Goal: Task Accomplishment & Management: Use online tool/utility

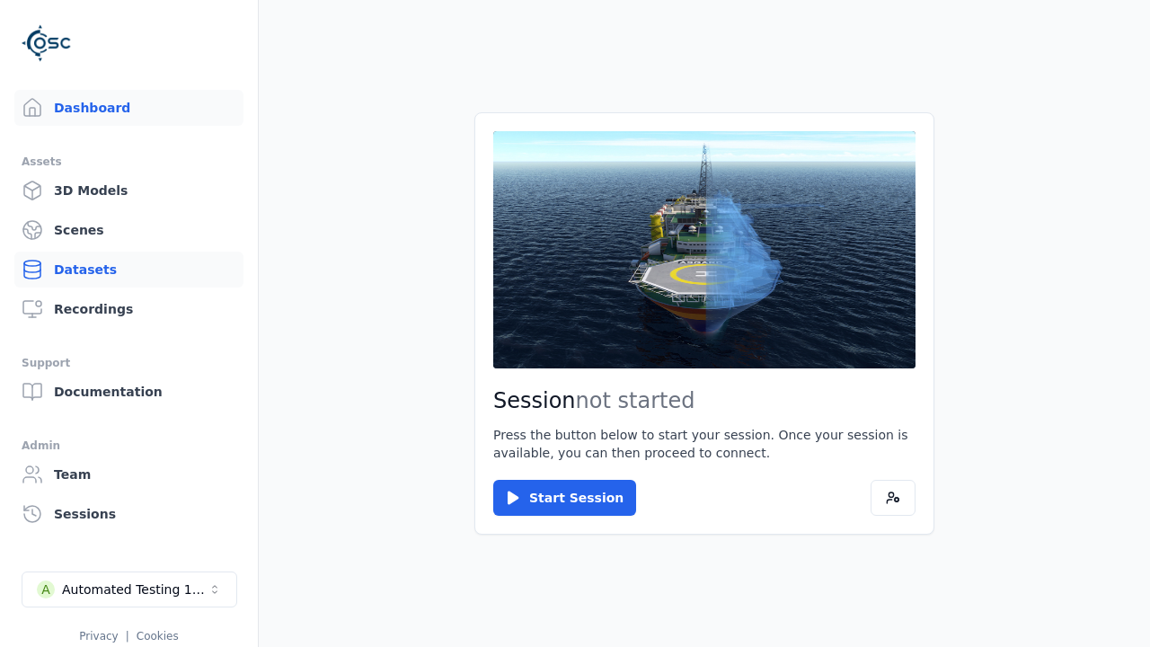
click at [129, 270] on link "Datasets" at bounding box center [128, 270] width 229 height 36
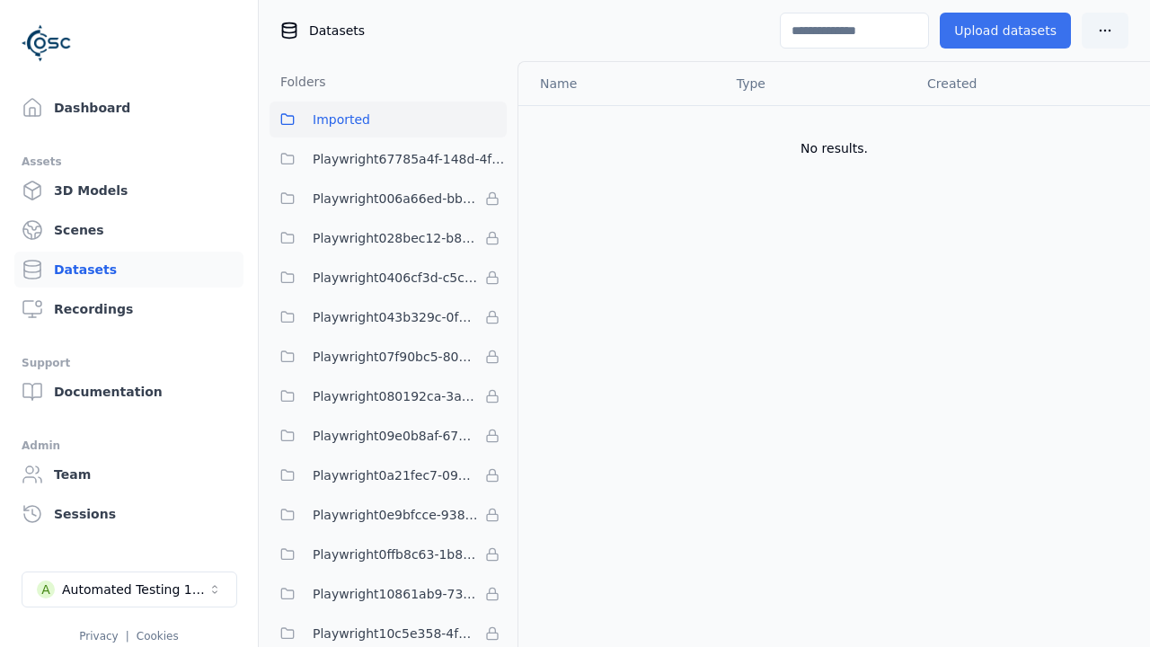
click at [1010, 31] on button "Upload datasets" at bounding box center [1005, 31] width 131 height 36
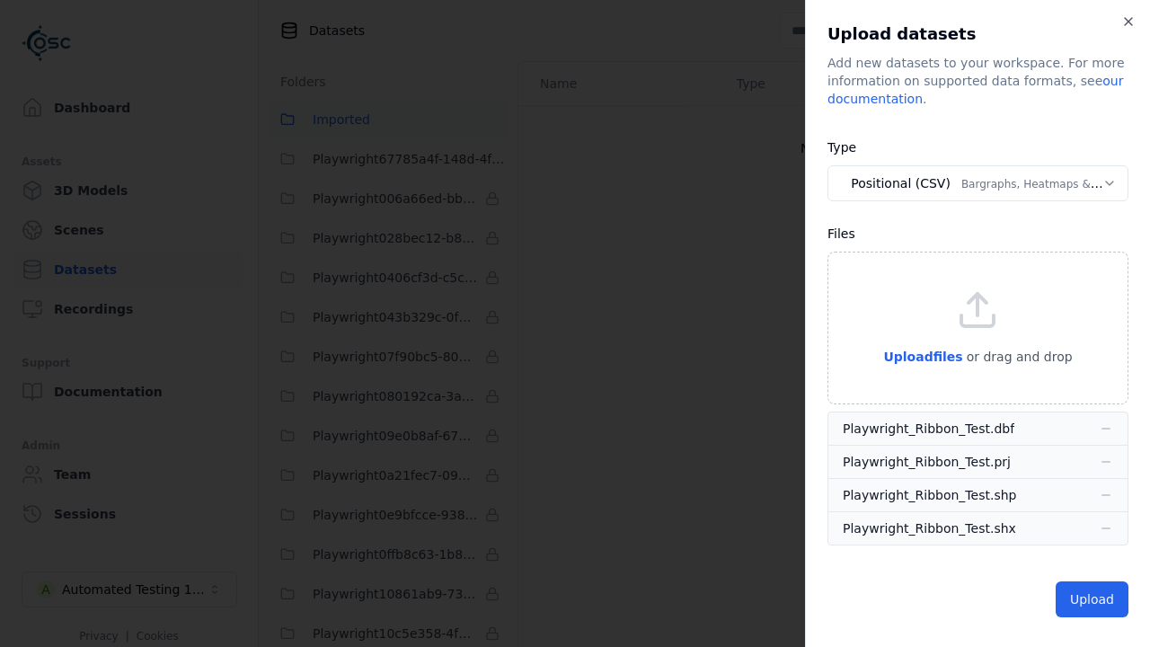
click at [978, 183] on button "Positional (CSV) Bargraphs, Heatmaps & Pins" at bounding box center [978, 183] width 301 height 36
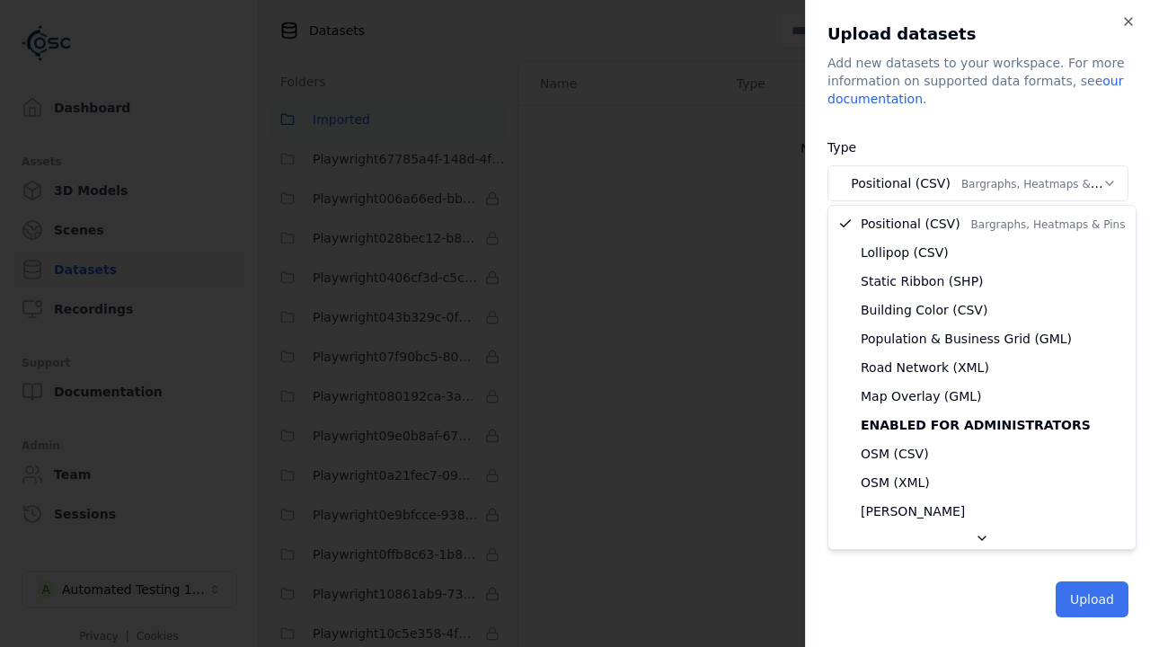
select select "*****"
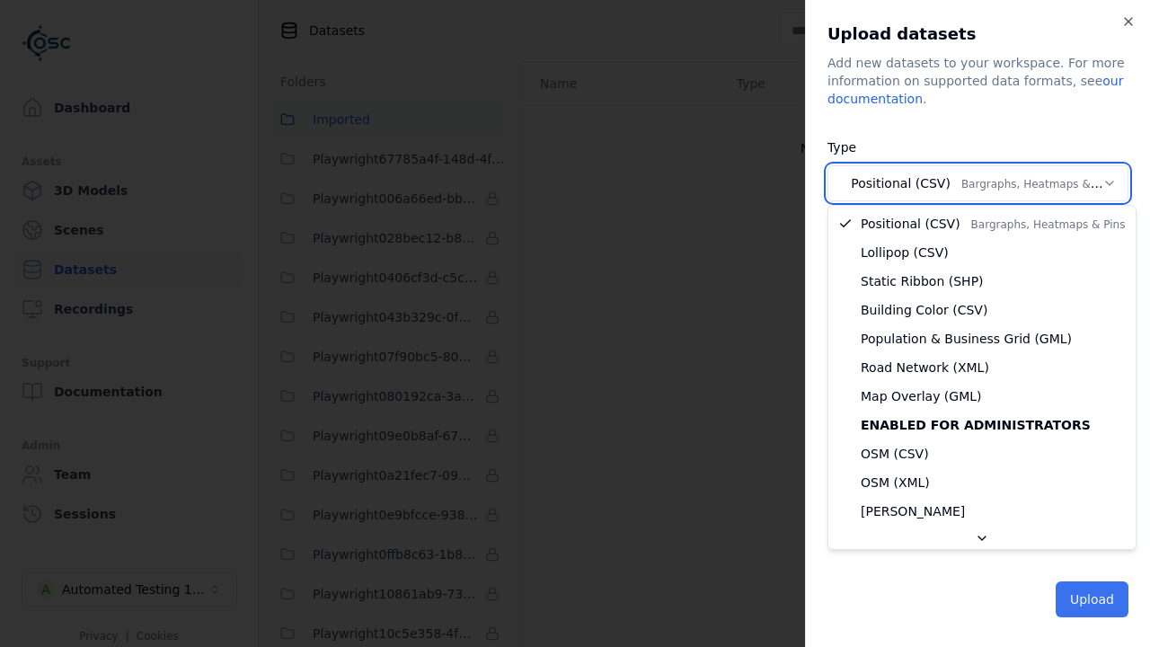
click at [1094, 598] on button "Upload" at bounding box center [1092, 599] width 73 height 36
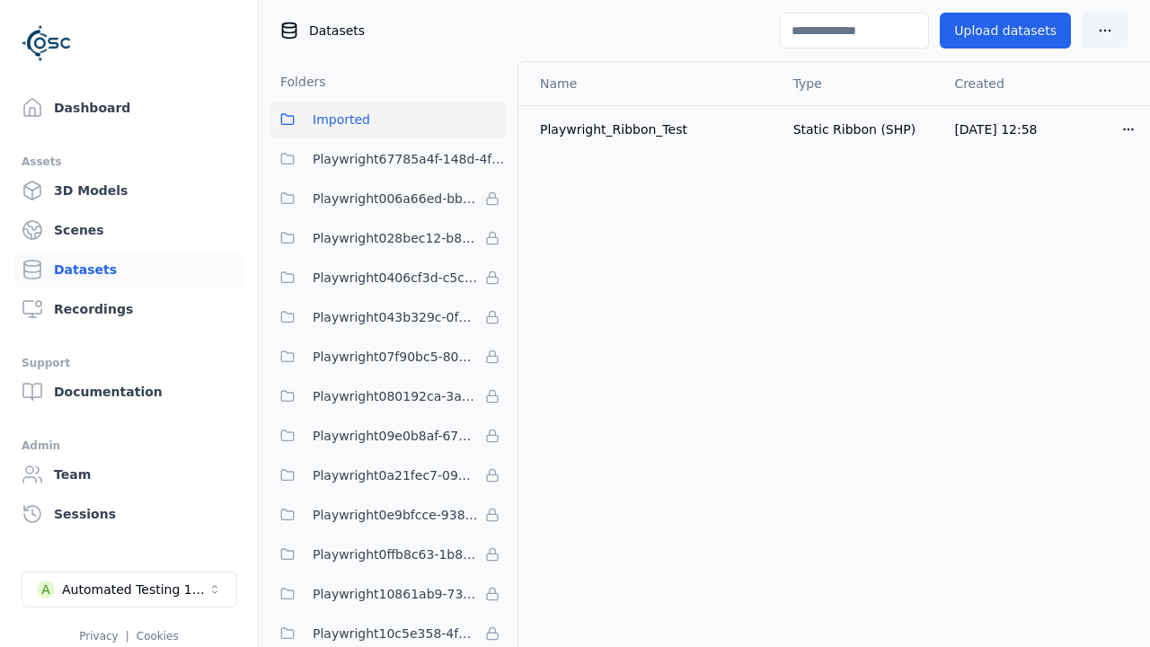
click at [1124, 129] on html "Dashboard Assets 3D Models Scenes Datasets Recordings Support Documentation Adm…" at bounding box center [575, 323] width 1150 height 647
click at [1102, 199] on div "Delete" at bounding box center [1089, 197] width 106 height 29
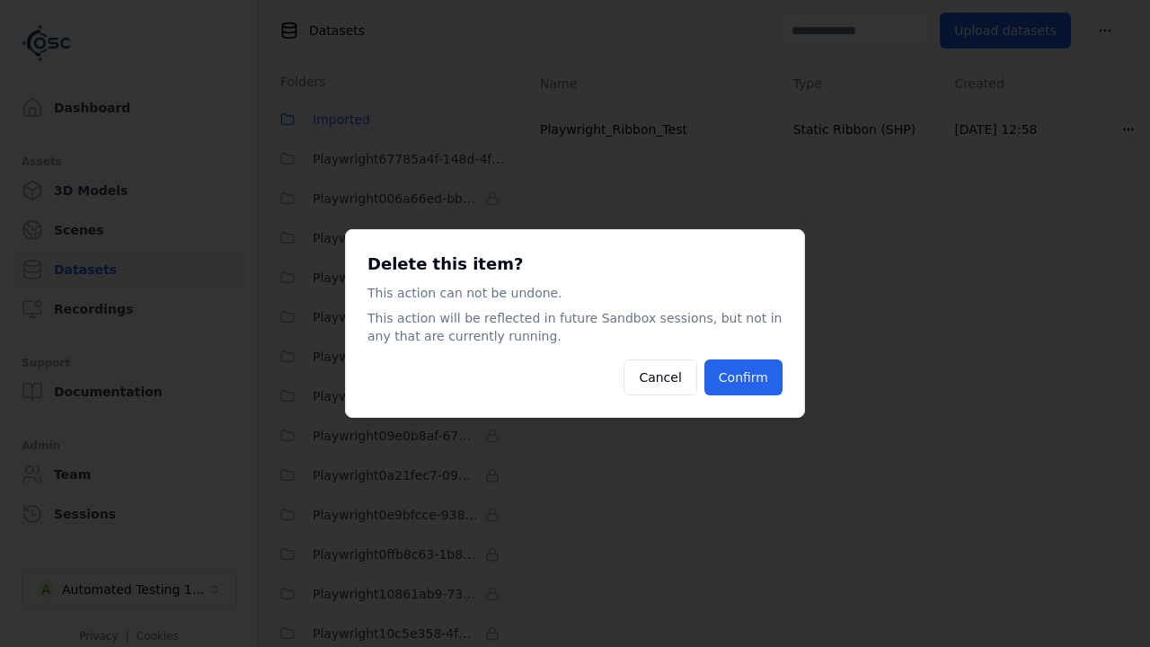
drag, startPoint x: 768, startPoint y: 380, endPoint x: 933, endPoint y: 368, distance: 164.9
click at [768, 379] on button "Confirm" at bounding box center [744, 377] width 78 height 36
